Goal: Task Accomplishment & Management: Manage account settings

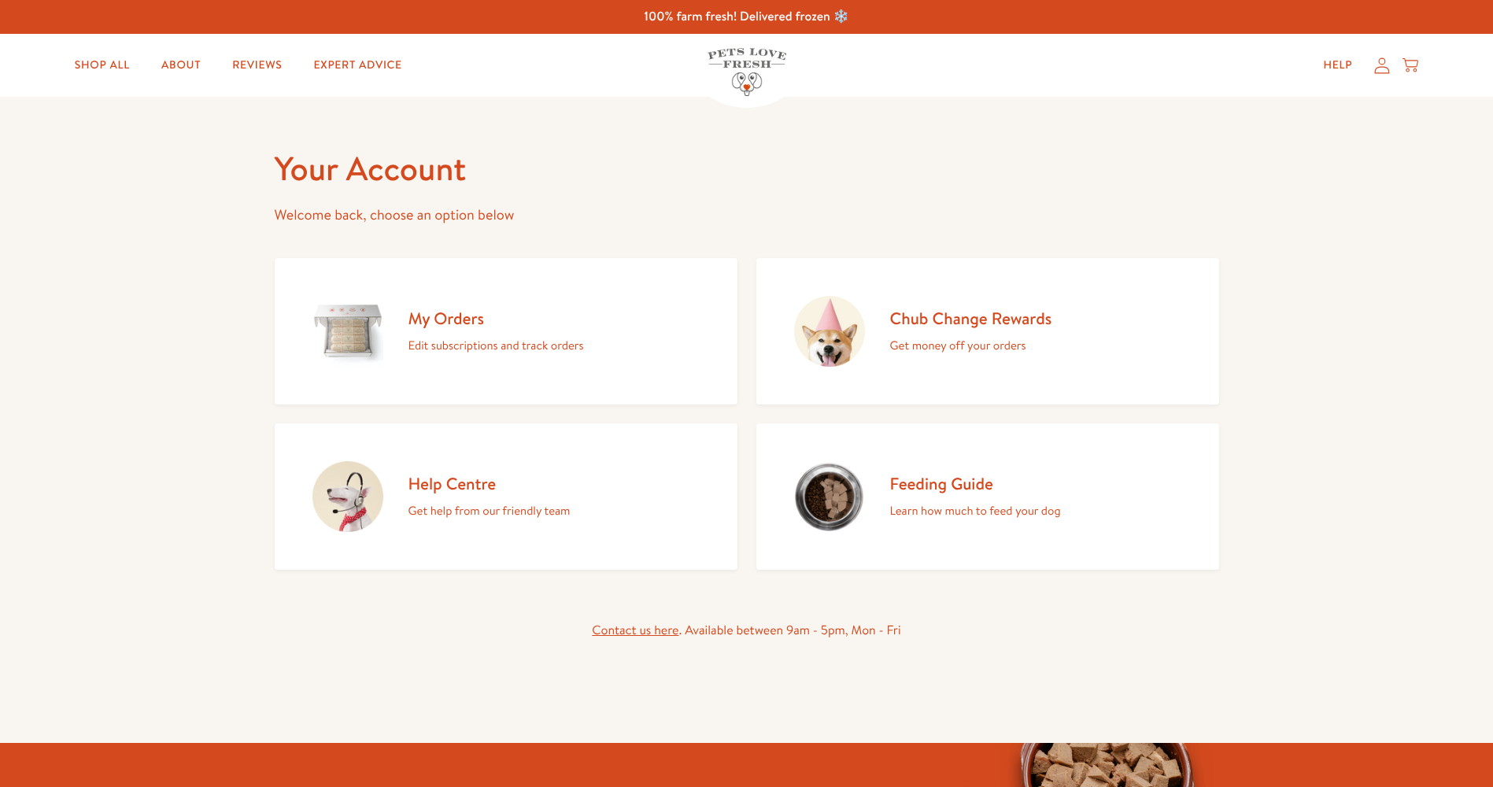
click at [497, 344] on p "Edit subscriptions and track orders" at bounding box center [497, 345] width 176 height 20
